Goal: Task Accomplishment & Management: Manage account settings

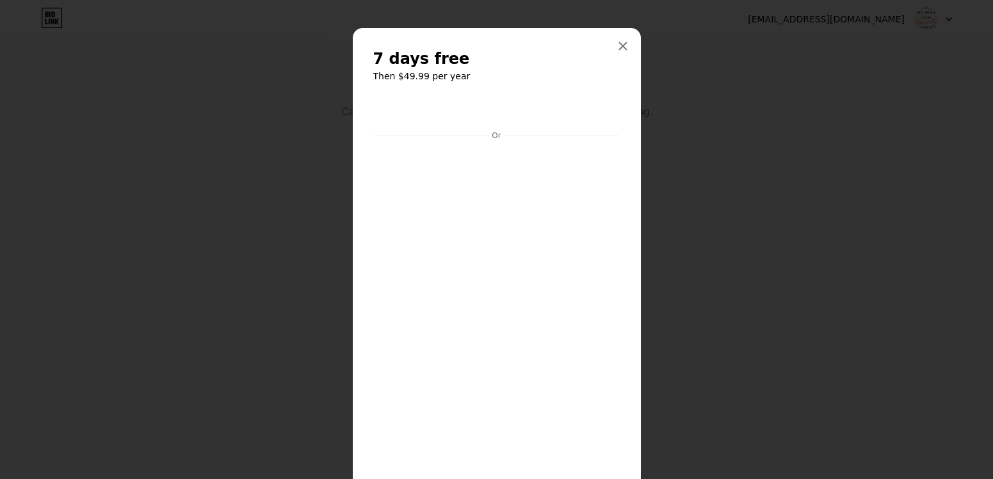
scroll to position [2, 0]
click at [616, 48] on div at bounding box center [622, 44] width 23 height 23
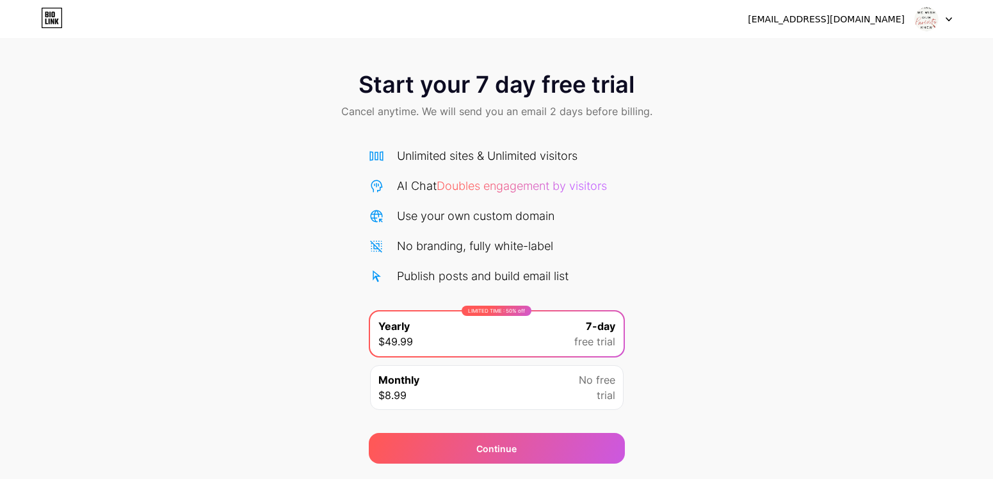
click at [863, 19] on div "[EMAIL_ADDRESS][DOMAIN_NAME]" at bounding box center [826, 19] width 157 height 13
click at [951, 20] on icon at bounding box center [948, 19] width 6 height 4
click at [948, 18] on icon at bounding box center [948, 19] width 6 height 4
click at [954, 17] on div "[EMAIL_ADDRESS][DOMAIN_NAME] Logout" at bounding box center [496, 19] width 993 height 23
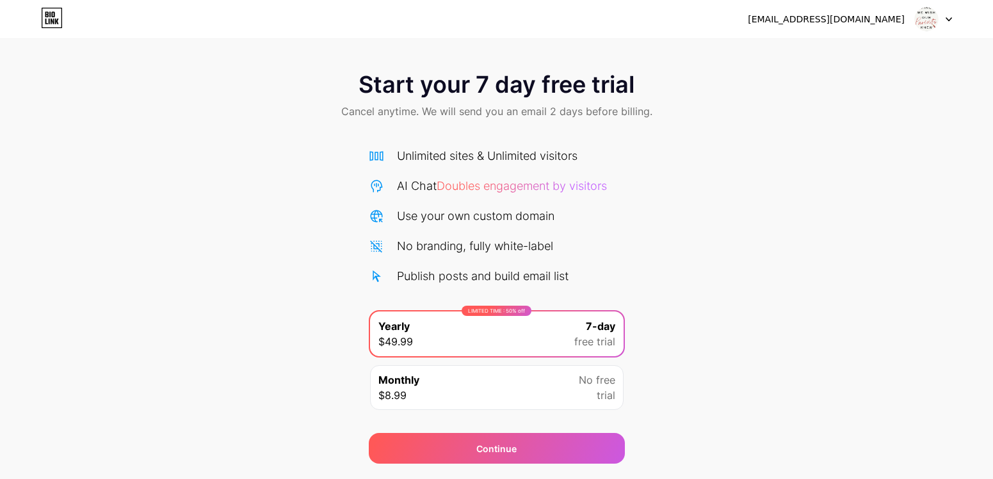
click at [951, 18] on icon at bounding box center [948, 19] width 5 height 3
click at [53, 20] on icon at bounding box center [52, 22] width 3 height 6
click at [946, 27] on div at bounding box center [933, 19] width 37 height 23
click at [860, 58] on li "Logout" at bounding box center [871, 52] width 159 height 35
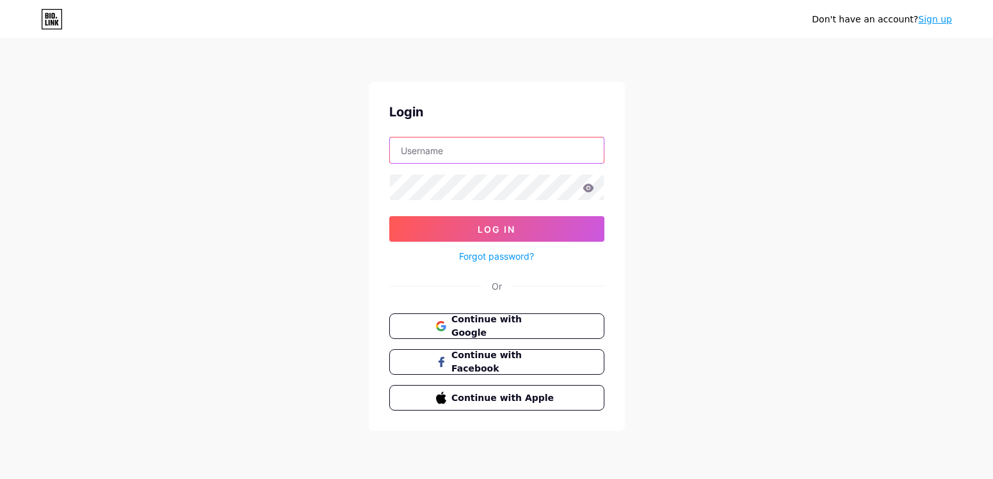
click at [426, 144] on input "text" at bounding box center [497, 151] width 214 height 26
type input "[EMAIL_ADDRESS][DOMAIN_NAME]"
click at [511, 325] on span "Continue with Google" at bounding box center [504, 327] width 107 height 28
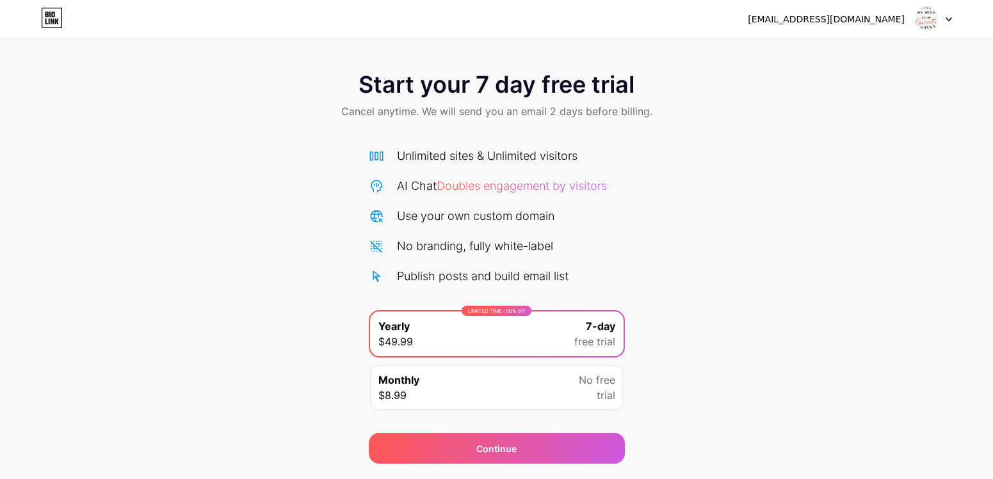
click at [538, 164] on div "Unlimited sites & Unlimited visitors" at bounding box center [487, 155] width 181 height 17
click at [538, 170] on div "Unlimited sites & Unlimited visitors AI Chat Doubles engagement by visitors Use…" at bounding box center [497, 216] width 256 height 138
click at [536, 174] on div "Unlimited sites & Unlimited visitors AI Chat Doubles engagement by visitors Use…" at bounding box center [497, 216] width 256 height 138
click at [537, 209] on div "Use your own custom domain" at bounding box center [475, 215] width 157 height 17
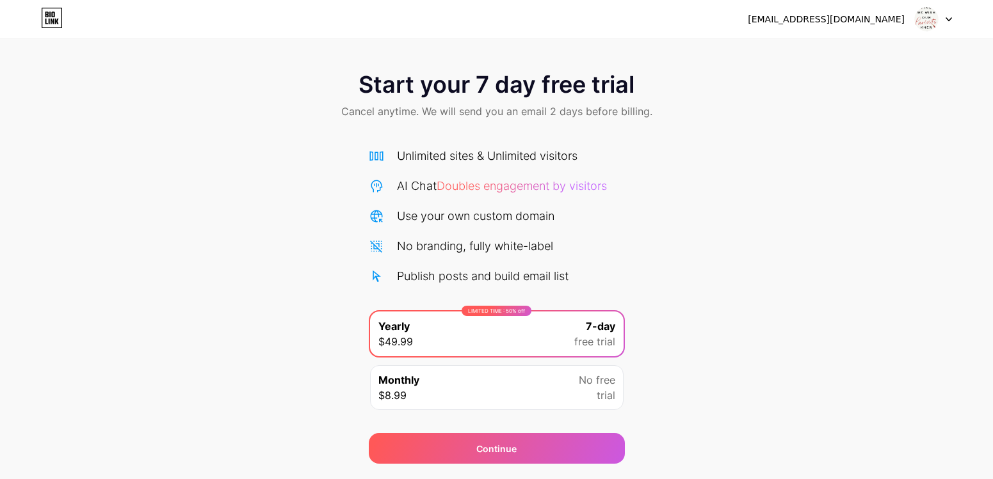
scroll to position [36, 0]
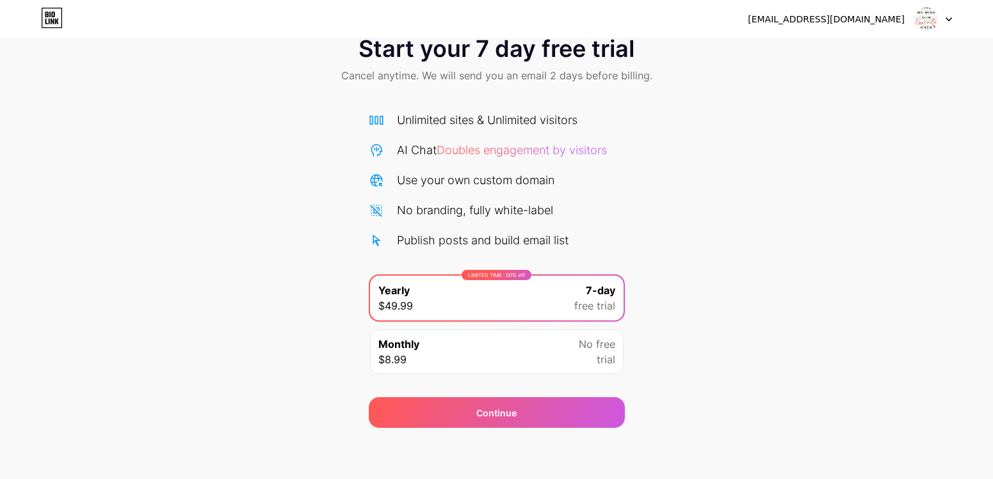
click at [948, 22] on div at bounding box center [933, 19] width 37 height 23
click at [881, 46] on li "Logout" at bounding box center [871, 52] width 159 height 35
